Goal: Task Accomplishment & Management: Complete application form

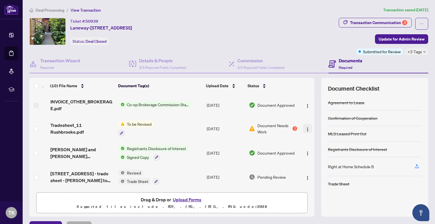
click at [305, 127] on img "button" at bounding box center [307, 129] width 5 height 5
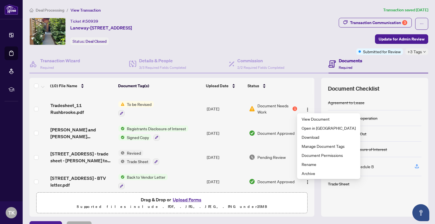
scroll to position [20, 0]
click at [275, 154] on span "Pending Review" at bounding box center [271, 157] width 28 height 6
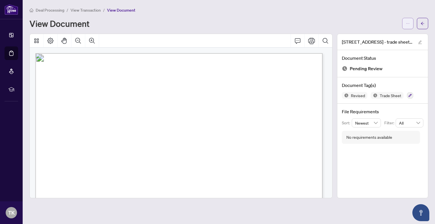
click at [406, 27] on span "button" at bounding box center [408, 23] width 4 height 9
click at [382, 37] on span "Download" at bounding box center [387, 36] width 43 height 6
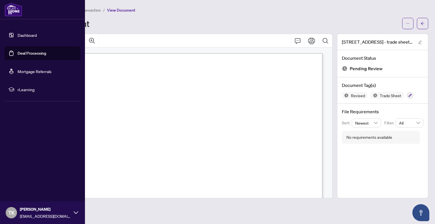
click at [22, 37] on link "Dashboard" at bounding box center [27, 35] width 19 height 5
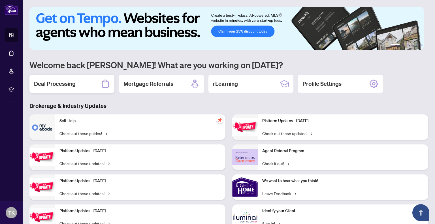
click at [82, 77] on div "Deal Processing" at bounding box center [71, 84] width 85 height 18
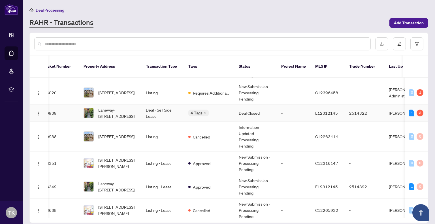
scroll to position [50, 8]
click at [174, 104] on td "Deal - Sell Side Lease" at bounding box center [162, 112] width 42 height 17
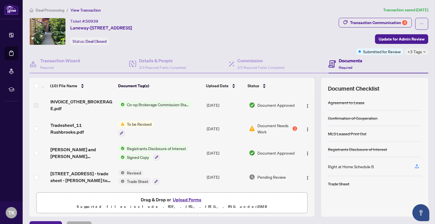
scroll to position [65, 0]
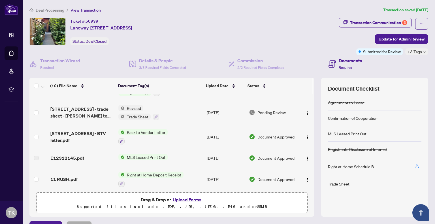
click at [190, 201] on button "Upload Forms" at bounding box center [187, 199] width 32 height 7
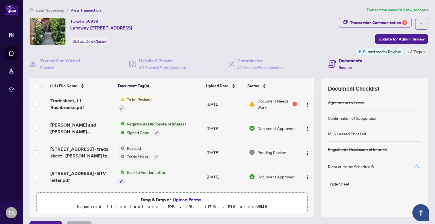
scroll to position [0, 0]
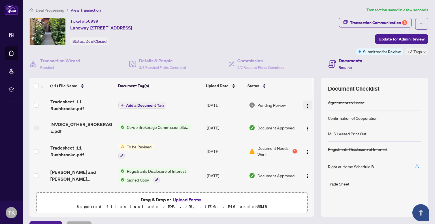
click at [305, 105] on img "button" at bounding box center [307, 106] width 5 height 5
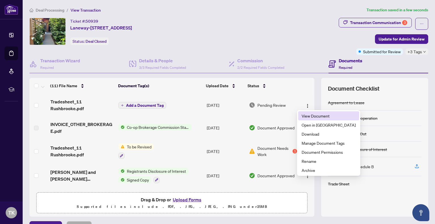
click at [309, 117] on span "View Document" at bounding box center [328, 116] width 54 height 6
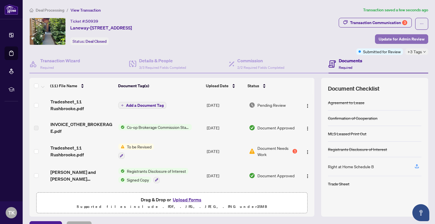
click at [400, 38] on span "Update for Admin Review" at bounding box center [401, 39] width 46 height 9
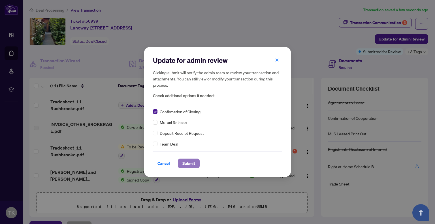
click at [186, 162] on span "Submit" at bounding box center [188, 163] width 13 height 9
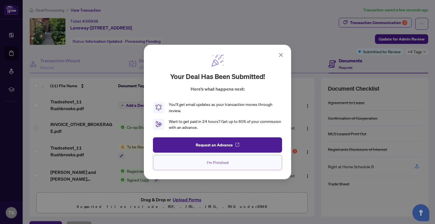
click at [226, 163] on span "I'm Finished" at bounding box center [218, 162] width 22 height 9
